Goal: Information Seeking & Learning: Learn about a topic

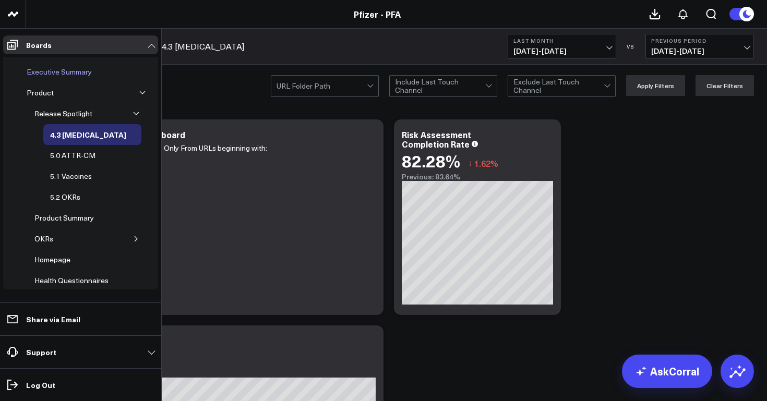
click at [70, 71] on div "Executive Summary" at bounding box center [59, 72] width 70 height 13
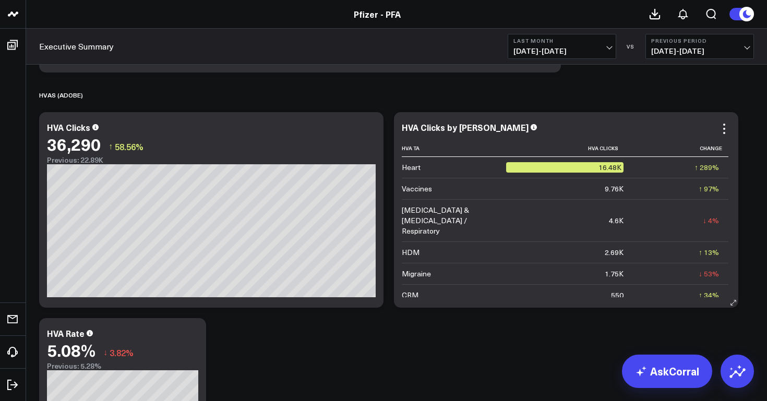
scroll to position [1929, 0]
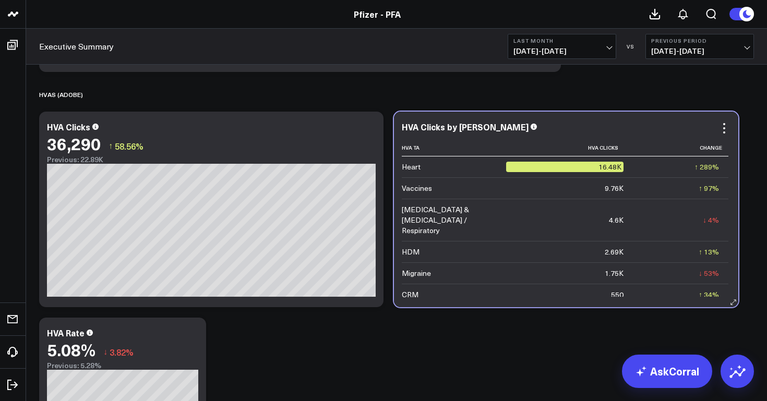
click at [476, 128] on div "HVA Clicks by [PERSON_NAME]" at bounding box center [566, 126] width 329 height 9
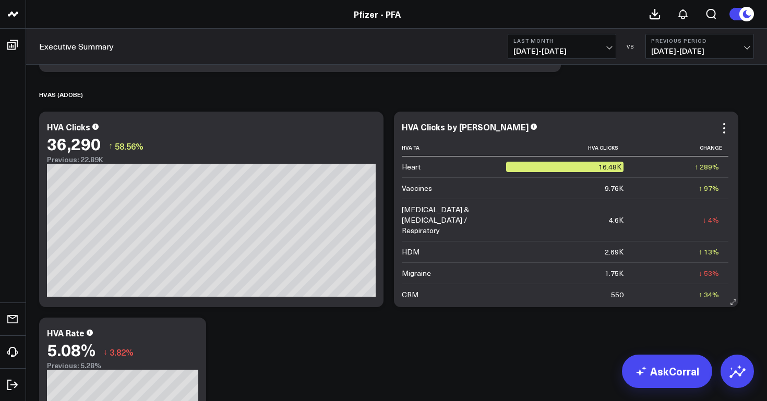
click at [603, 171] on div "16.48K" at bounding box center [564, 167] width 117 height 10
